Goal: Navigation & Orientation: Find specific page/section

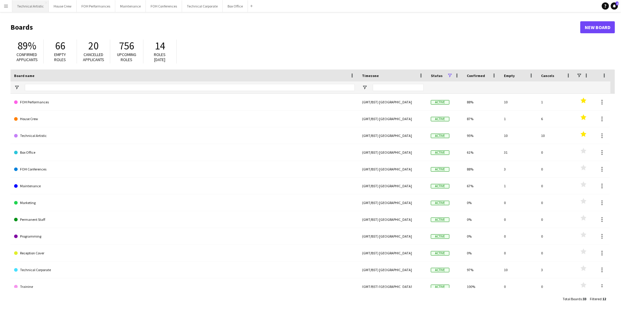
click at [23, 6] on button "Technical Artistic Close" at bounding box center [30, 6] width 37 height 12
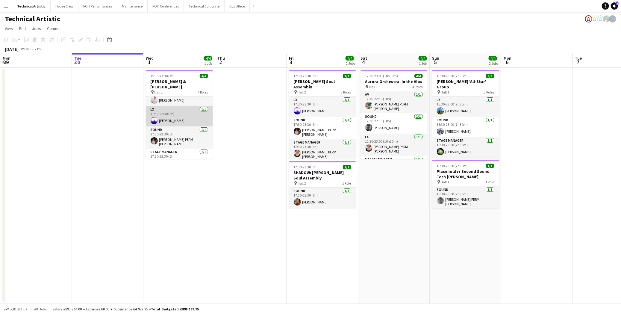
scroll to position [14, 0]
click at [63, 3] on button "House Crew Close" at bounding box center [65, 6] width 28 height 12
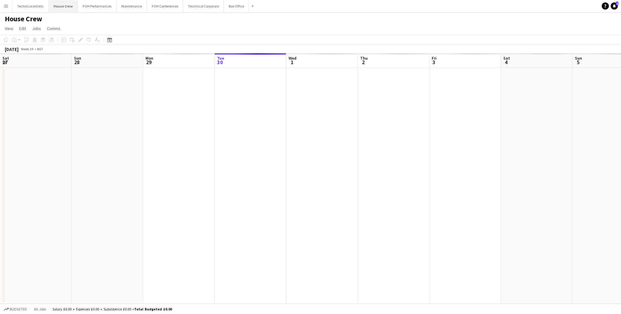
scroll to position [0, 143]
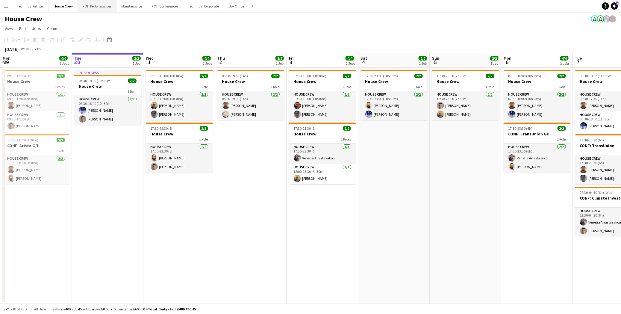
click at [94, 5] on button "FOH Performances Close" at bounding box center [97, 6] width 39 height 12
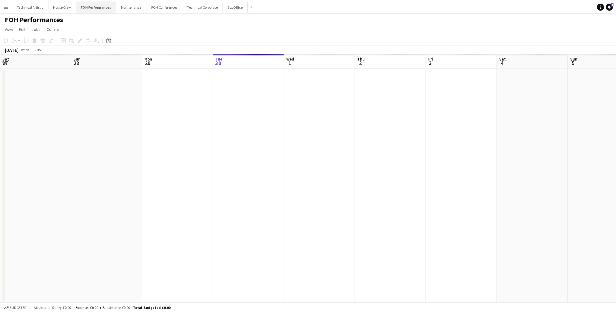
scroll to position [0, 143]
